Goal: Find specific page/section: Find specific page/section

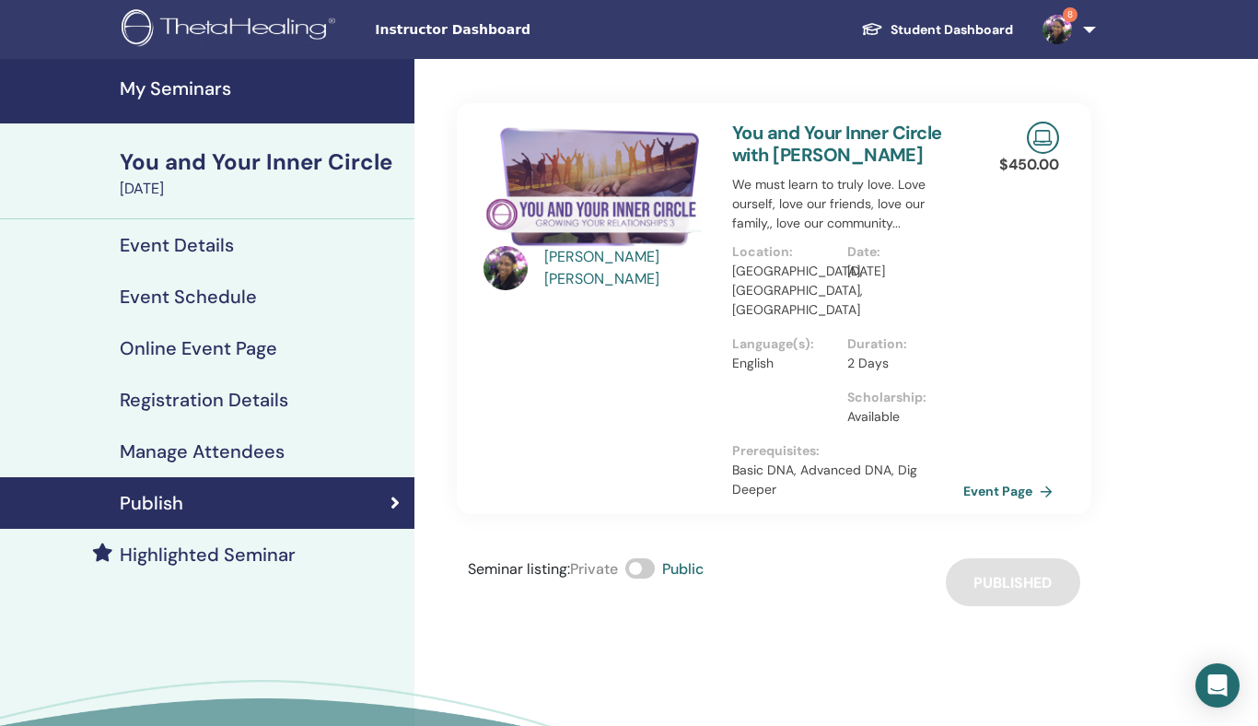
click at [469, 42] on div "Instructor Dashboard Student Dashboard 8 SW [PERSON_NAME] My ThetaLearning My T…" at bounding box center [628, 29] width 1147 height 59
click at [474, 27] on span "Instructor Dashboard" at bounding box center [513, 29] width 276 height 19
click at [462, 37] on span "Instructor Dashboard" at bounding box center [513, 29] width 276 height 19
click at [523, 52] on div "Instructor Dashboard Student Dashboard 8 SW Sharon Wilson My ThetaLearning My T…" at bounding box center [628, 29] width 1147 height 59
click at [470, 31] on span "Instructor Dashboard" at bounding box center [513, 29] width 276 height 19
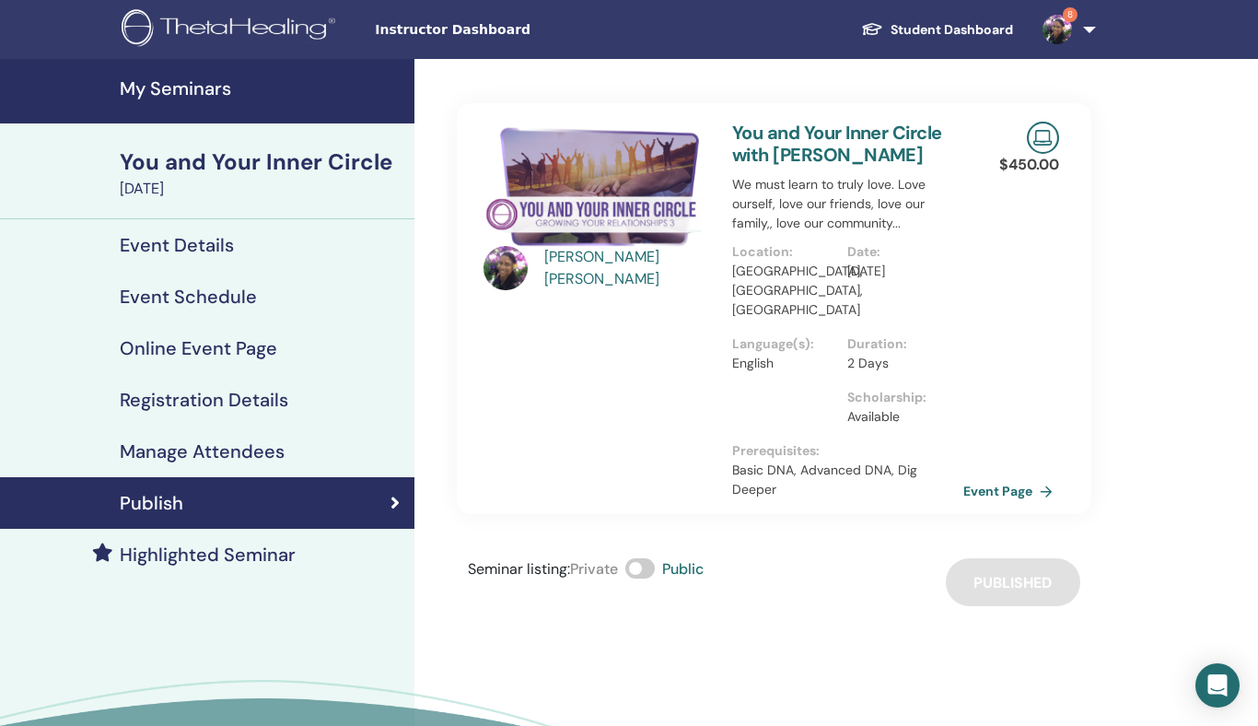
click at [168, 67] on link "My Seminars" at bounding box center [207, 91] width 414 height 64
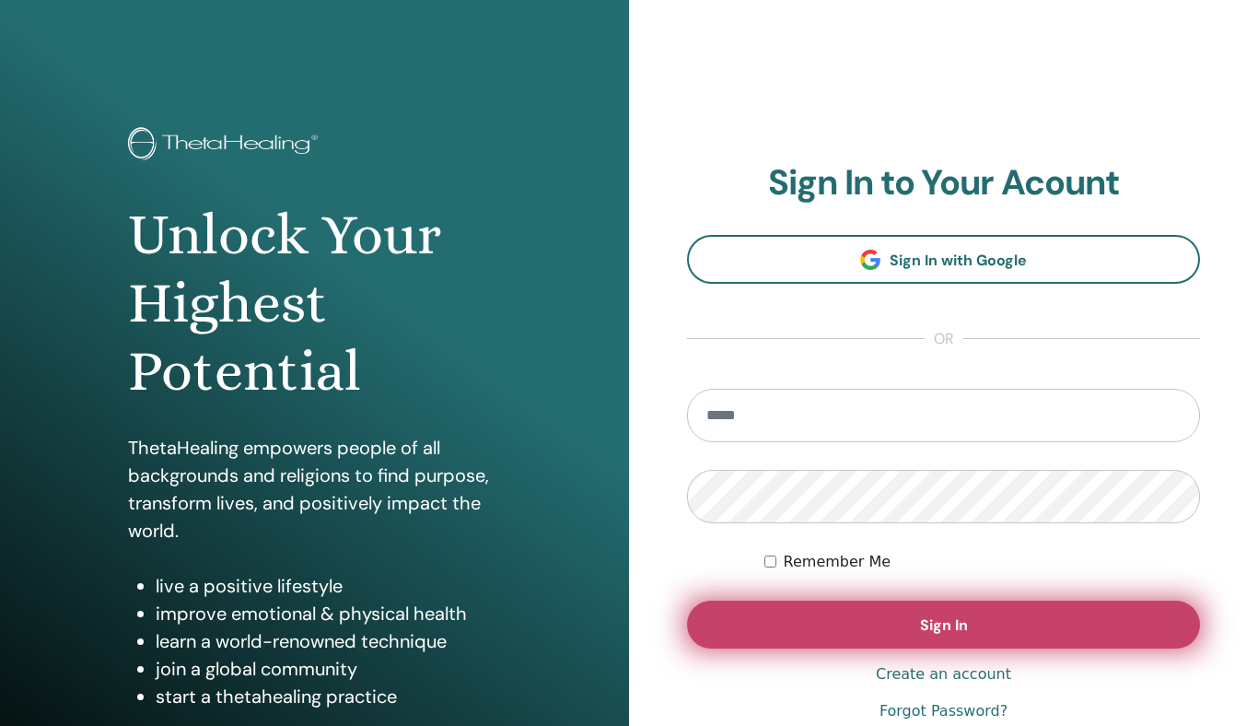
type input "**********"
click at [946, 622] on span "Sign In" at bounding box center [944, 624] width 48 height 19
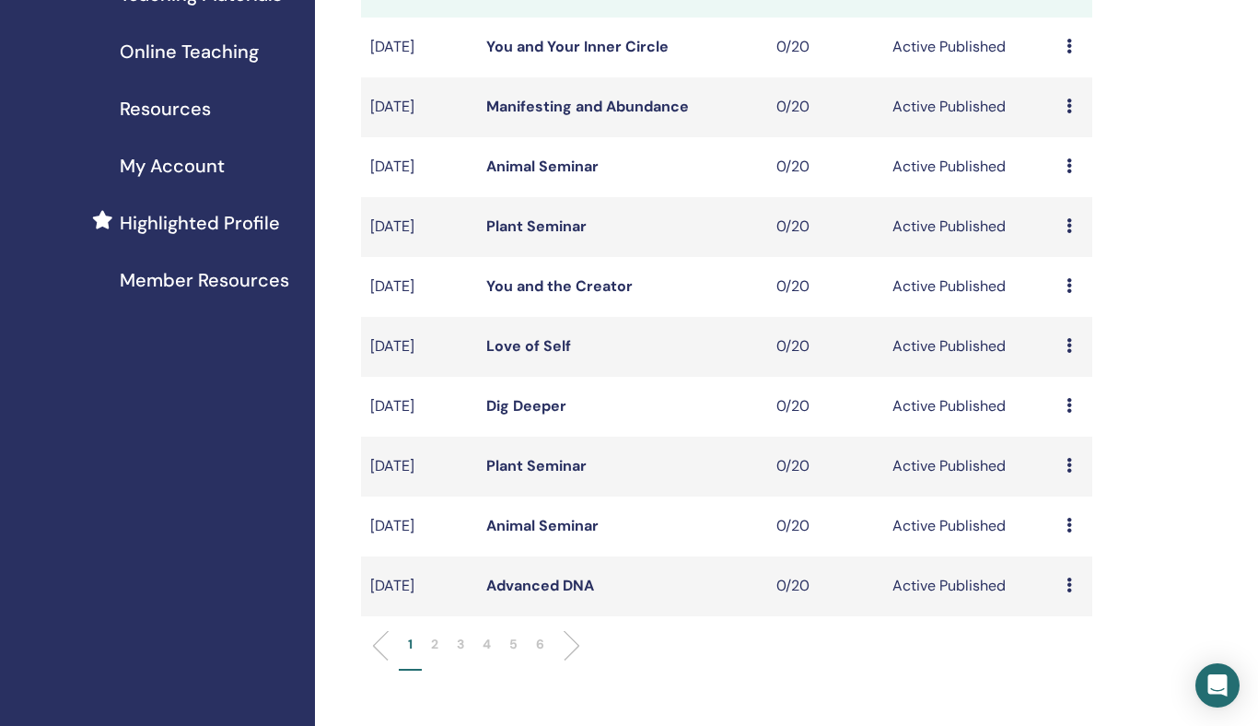
scroll to position [320, 0]
click at [419, 641] on li "1" at bounding box center [410, 653] width 23 height 36
click at [443, 645] on li "2" at bounding box center [435, 653] width 26 height 36
click at [468, 641] on li "3" at bounding box center [460, 653] width 26 height 36
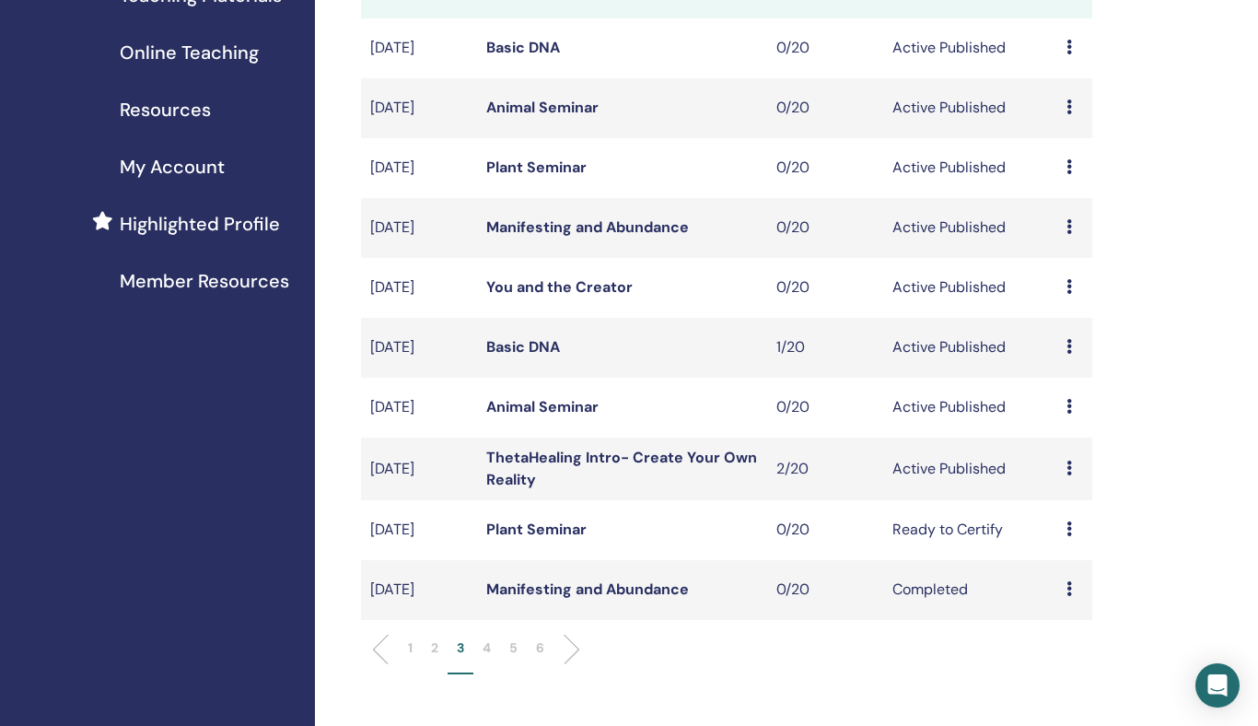
click at [1067, 464] on icon at bounding box center [1069, 467] width 6 height 15
click at [1058, 477] on link "Preview" at bounding box center [1059, 478] width 52 height 19
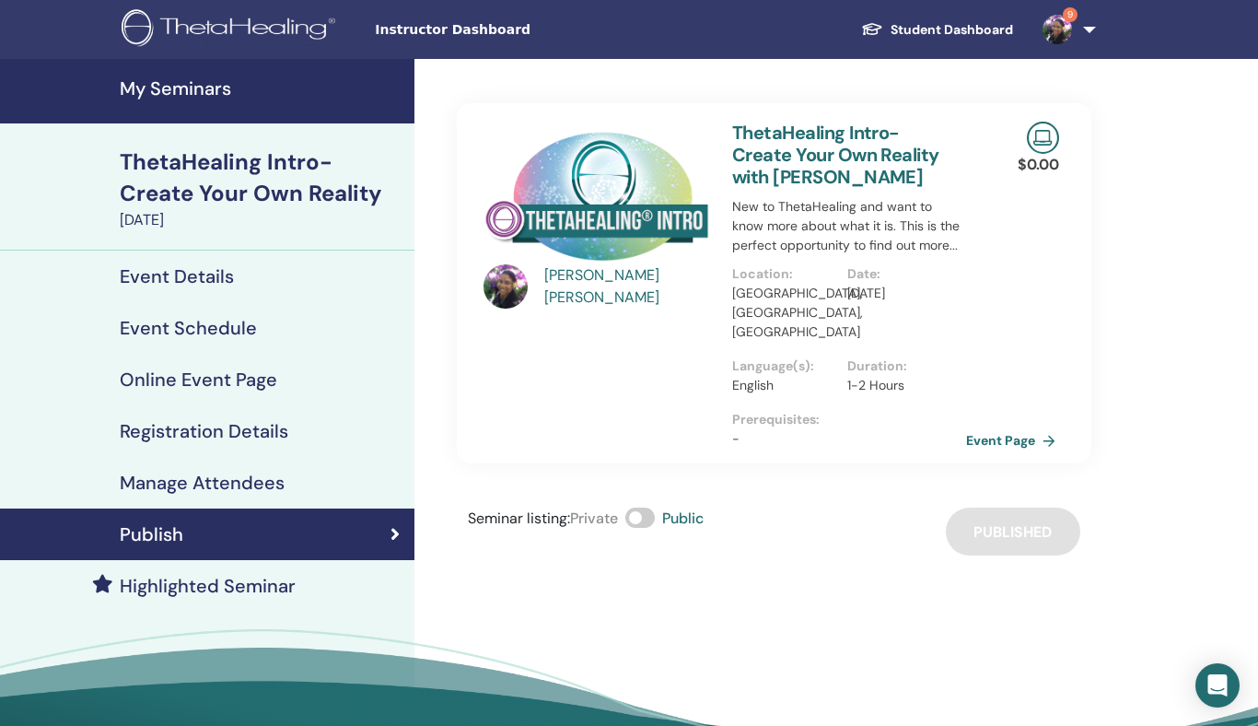
click at [1005, 426] on link "Event Page" at bounding box center [1014, 440] width 97 height 28
click at [1020, 426] on link "Event Page" at bounding box center [1014, 440] width 97 height 28
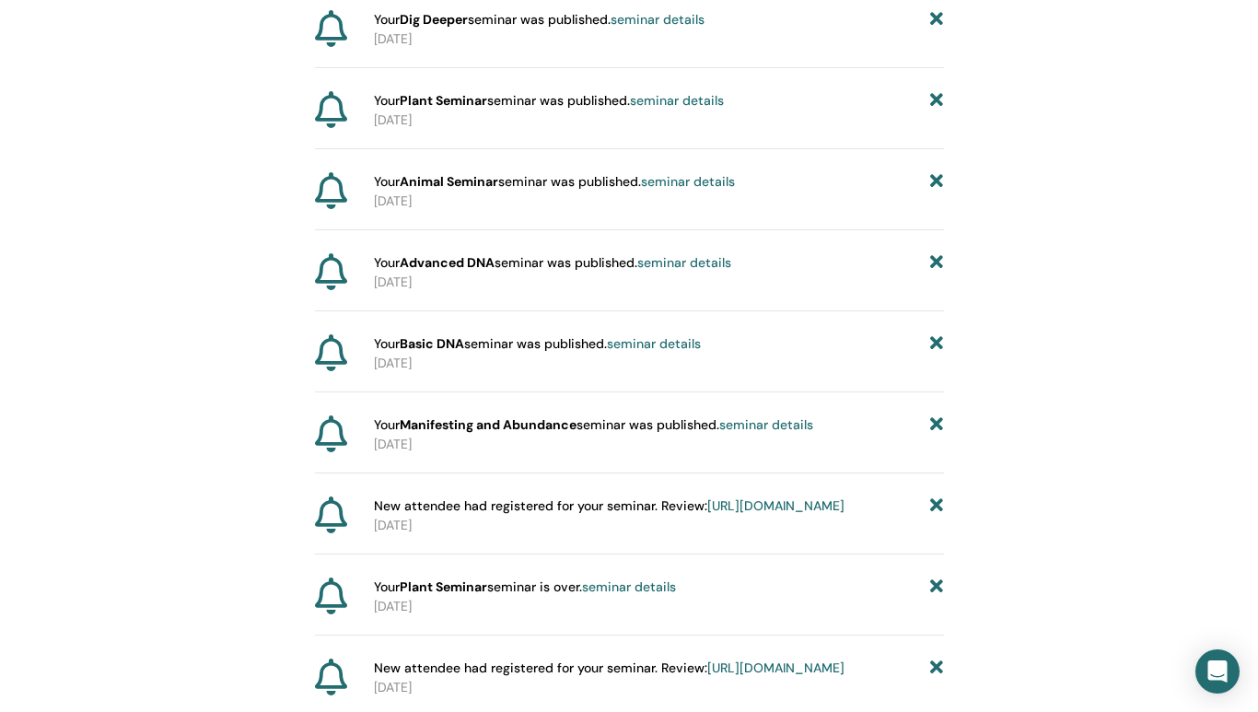
scroll to position [849, 0]
